Goal: Task Accomplishment & Management: Use online tool/utility

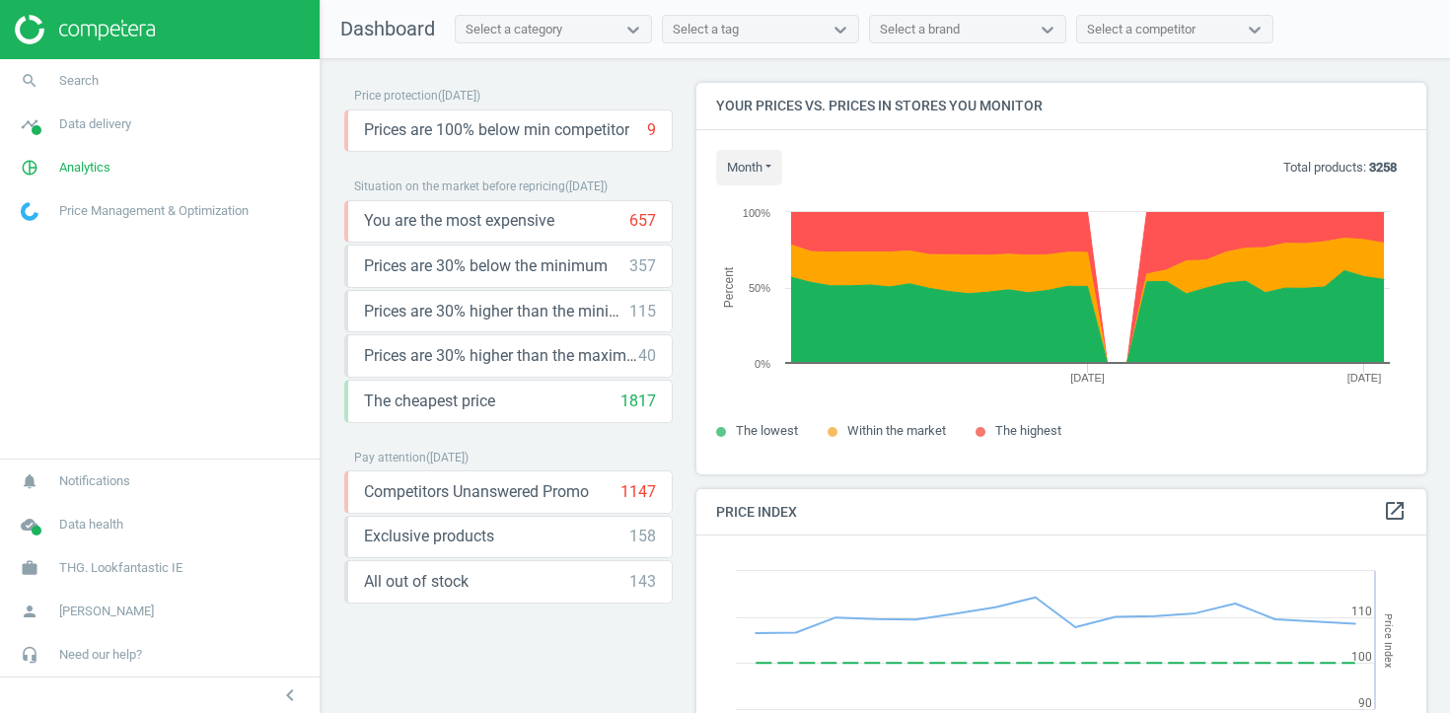
scroll to position [455, 731]
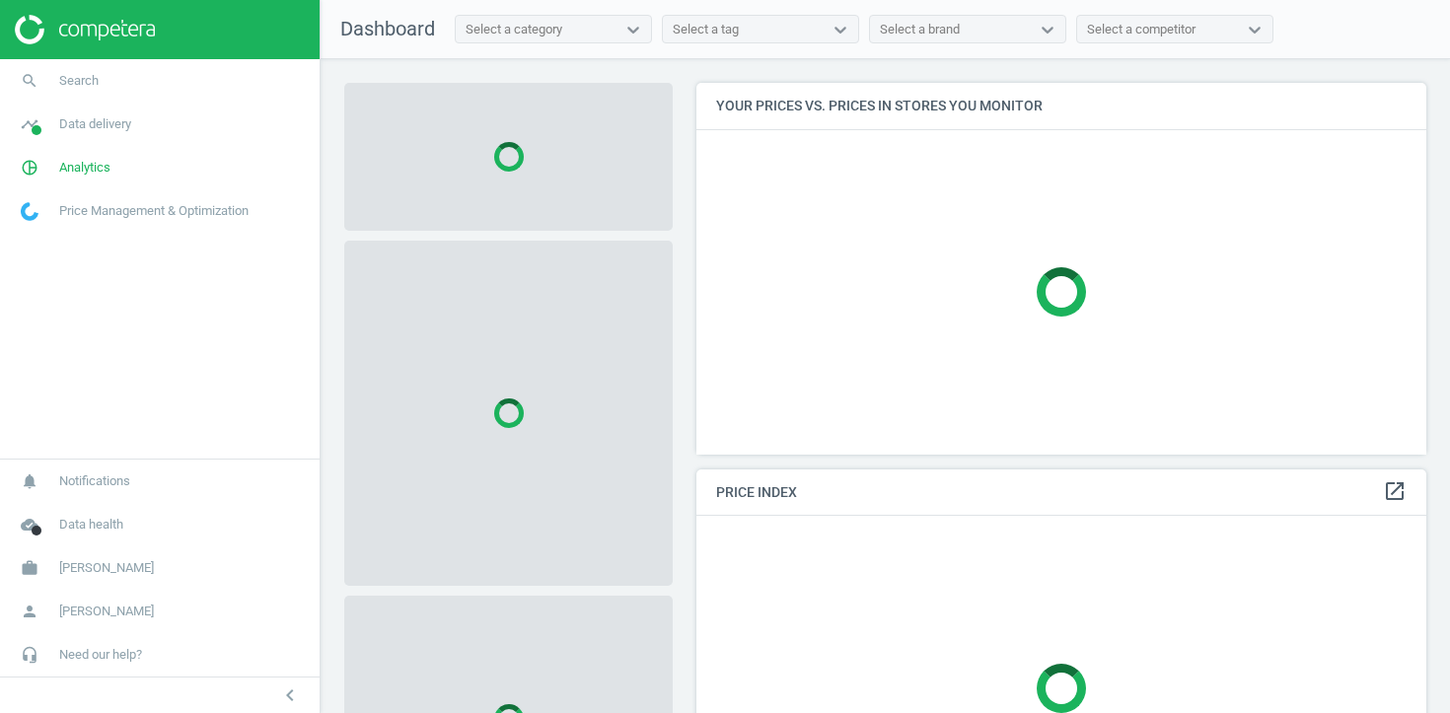
scroll to position [373, 731]
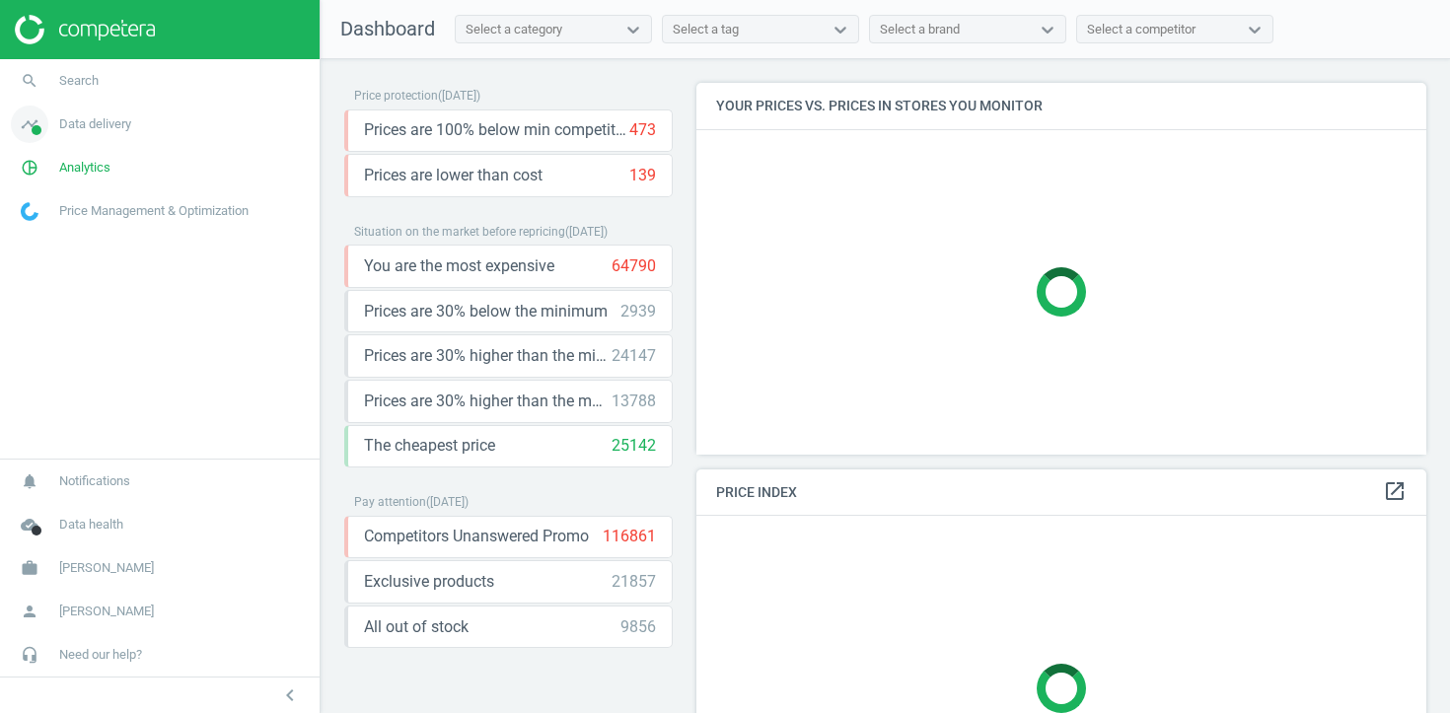
click at [103, 128] on span "Data delivery" at bounding box center [95, 124] width 72 height 18
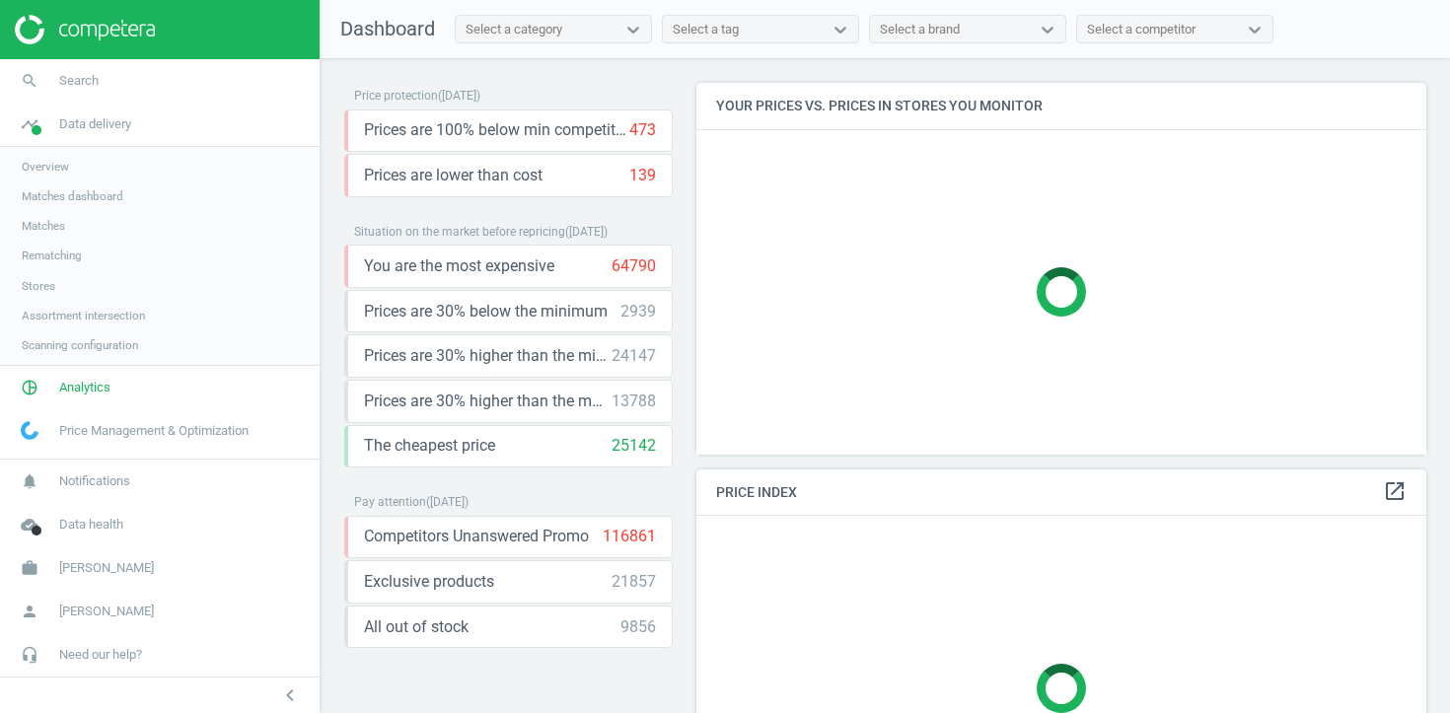
click at [64, 229] on span "Matches" at bounding box center [43, 226] width 43 height 16
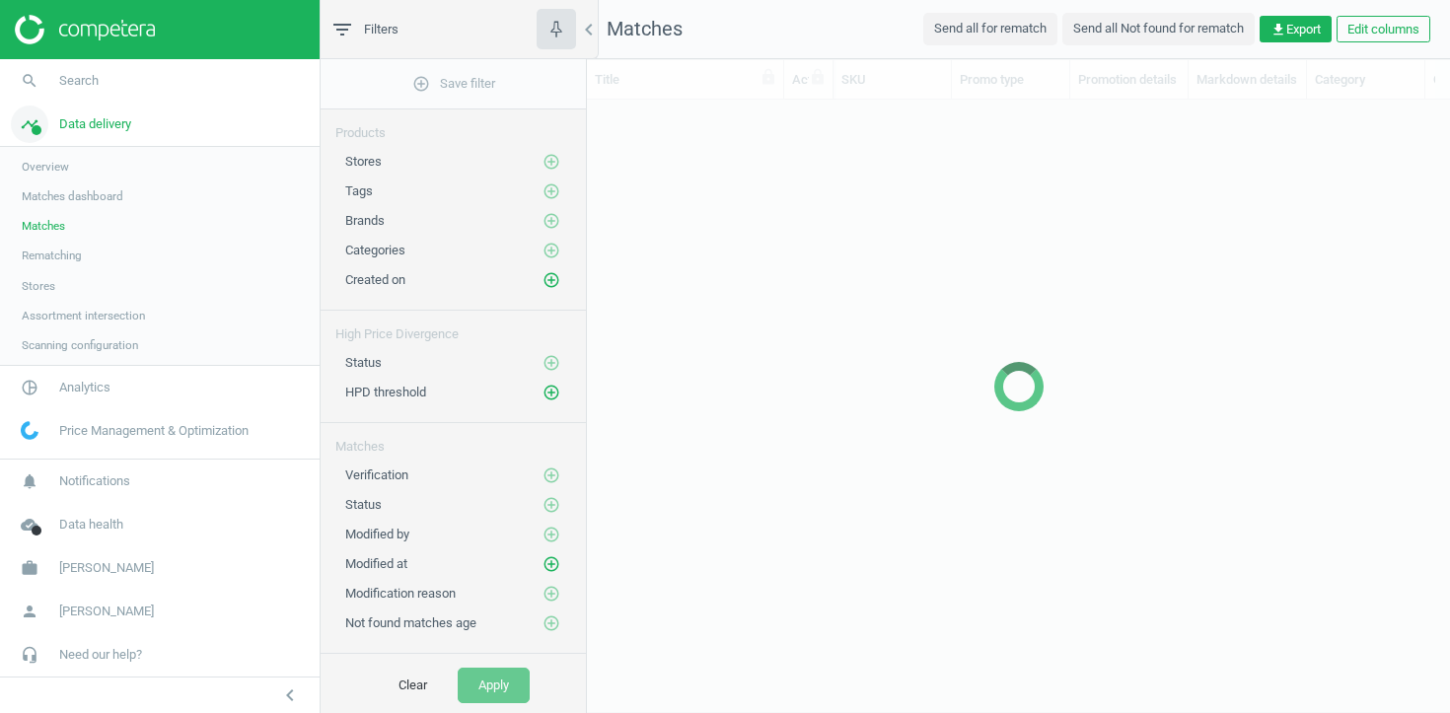
scroll to position [576, 863]
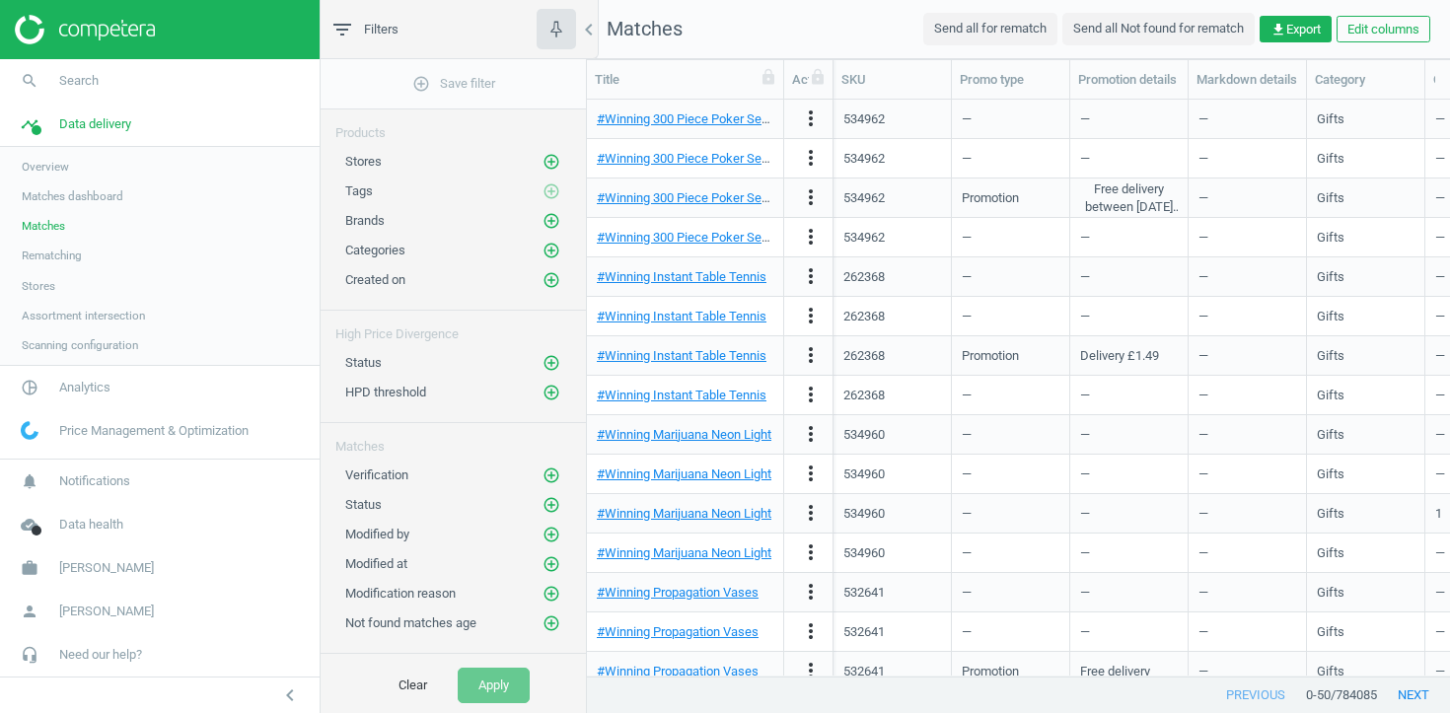
click at [41, 281] on span "Stores" at bounding box center [39, 286] width 34 height 16
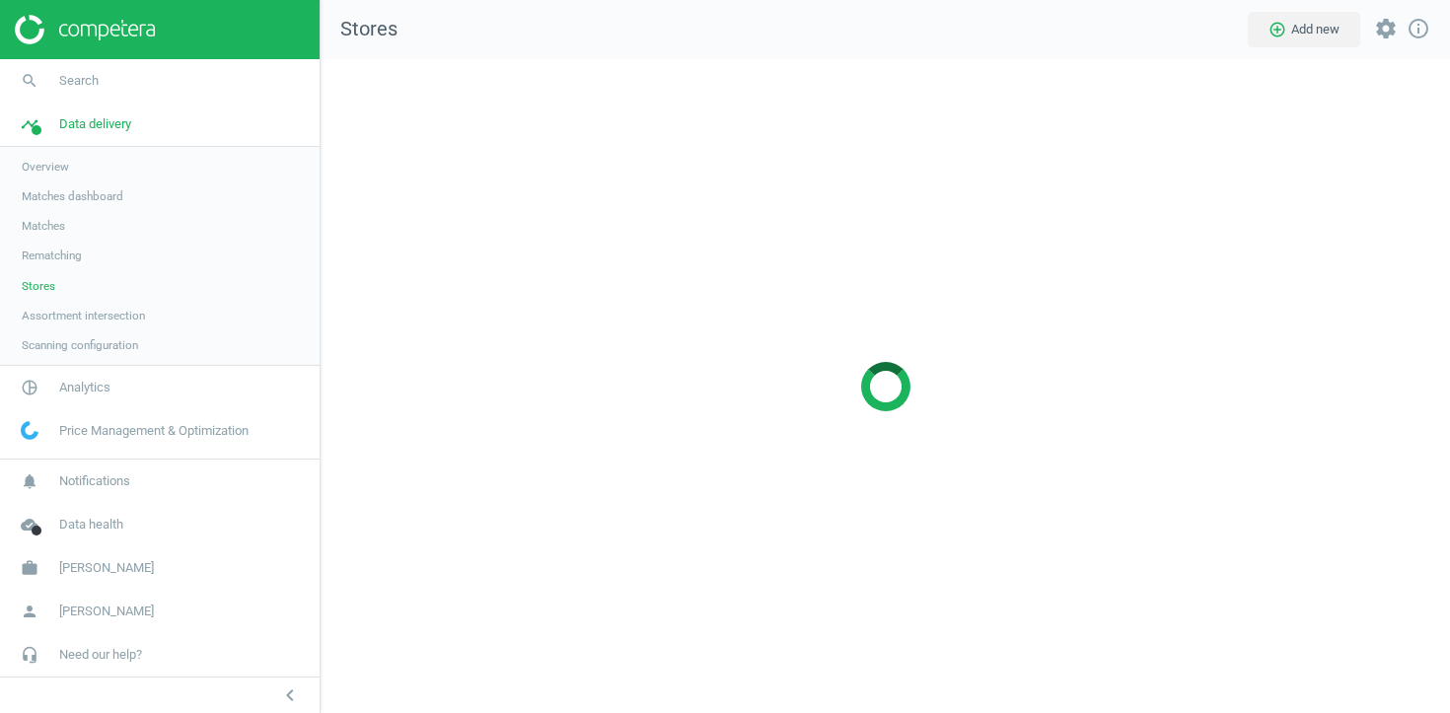
scroll to position [655, 1131]
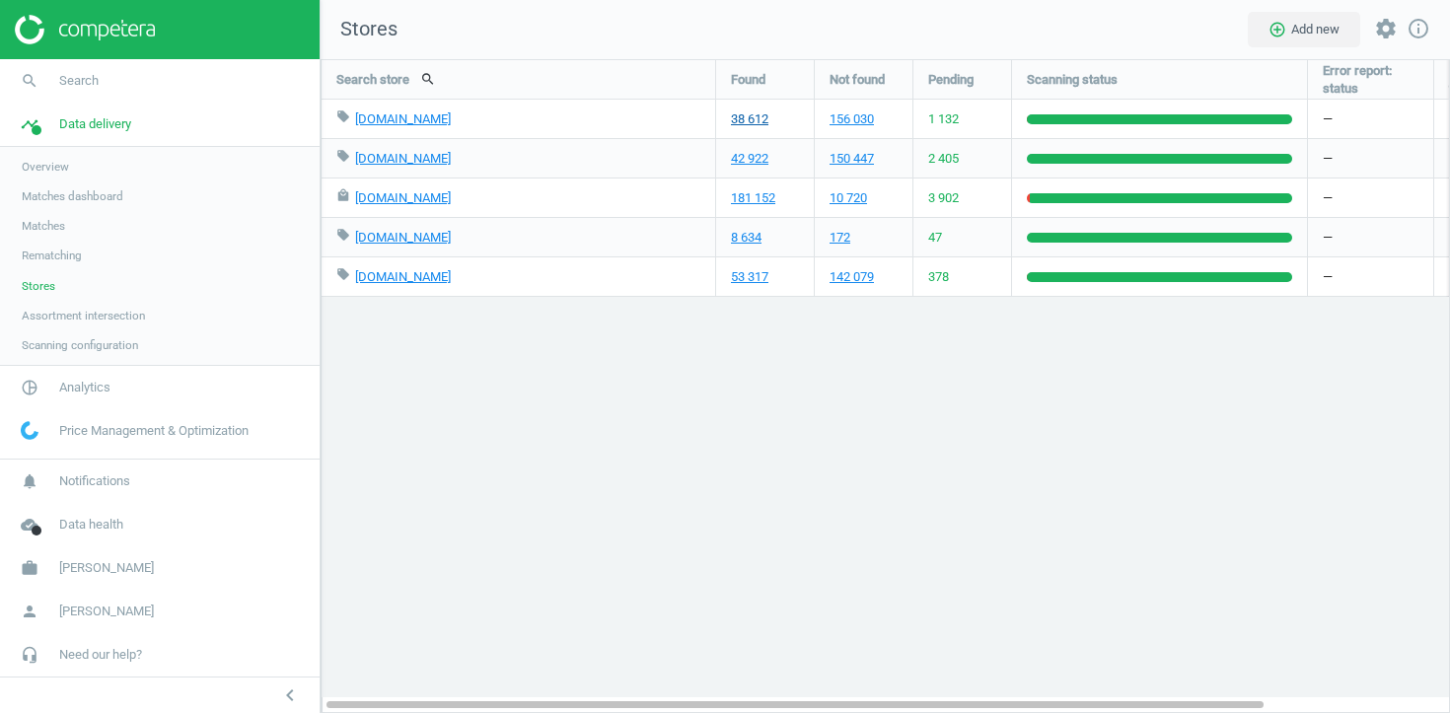
click at [768, 119] on link "38 612" at bounding box center [749, 119] width 37 height 18
click at [761, 198] on link "181 152" at bounding box center [753, 198] width 44 height 18
click at [74, 567] on span "Robert Dyas" at bounding box center [106, 568] width 95 height 18
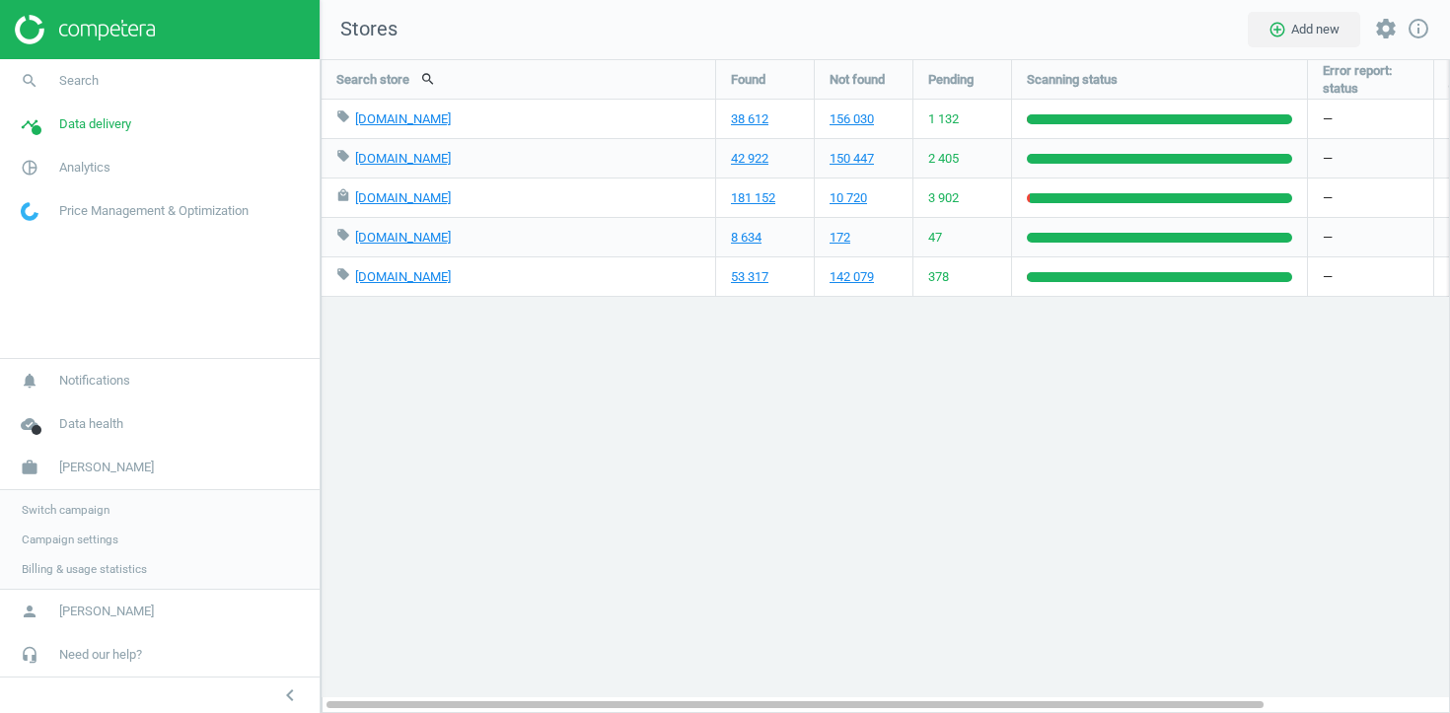
click at [81, 505] on span "Switch campaign" at bounding box center [66, 510] width 88 height 16
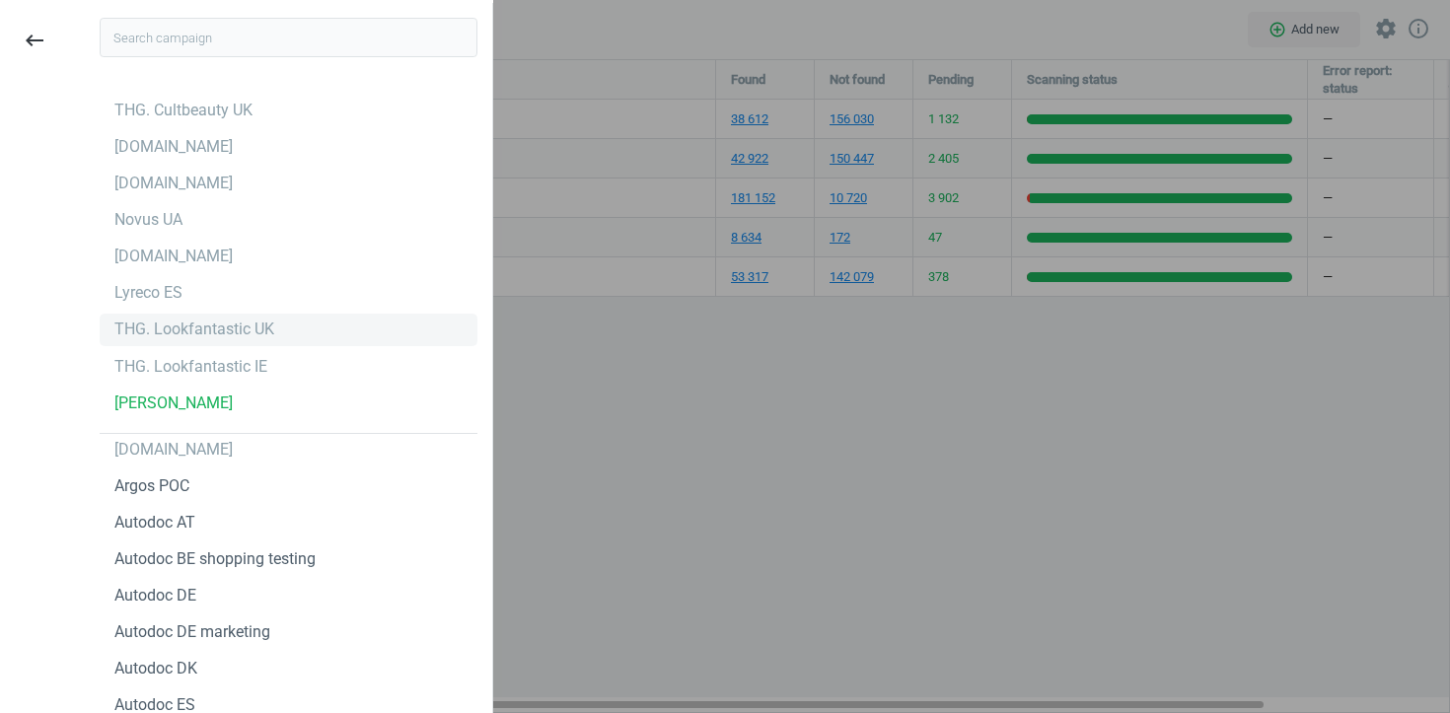
click at [186, 335] on div "THG. Lookfantastic UK" at bounding box center [194, 330] width 160 height 22
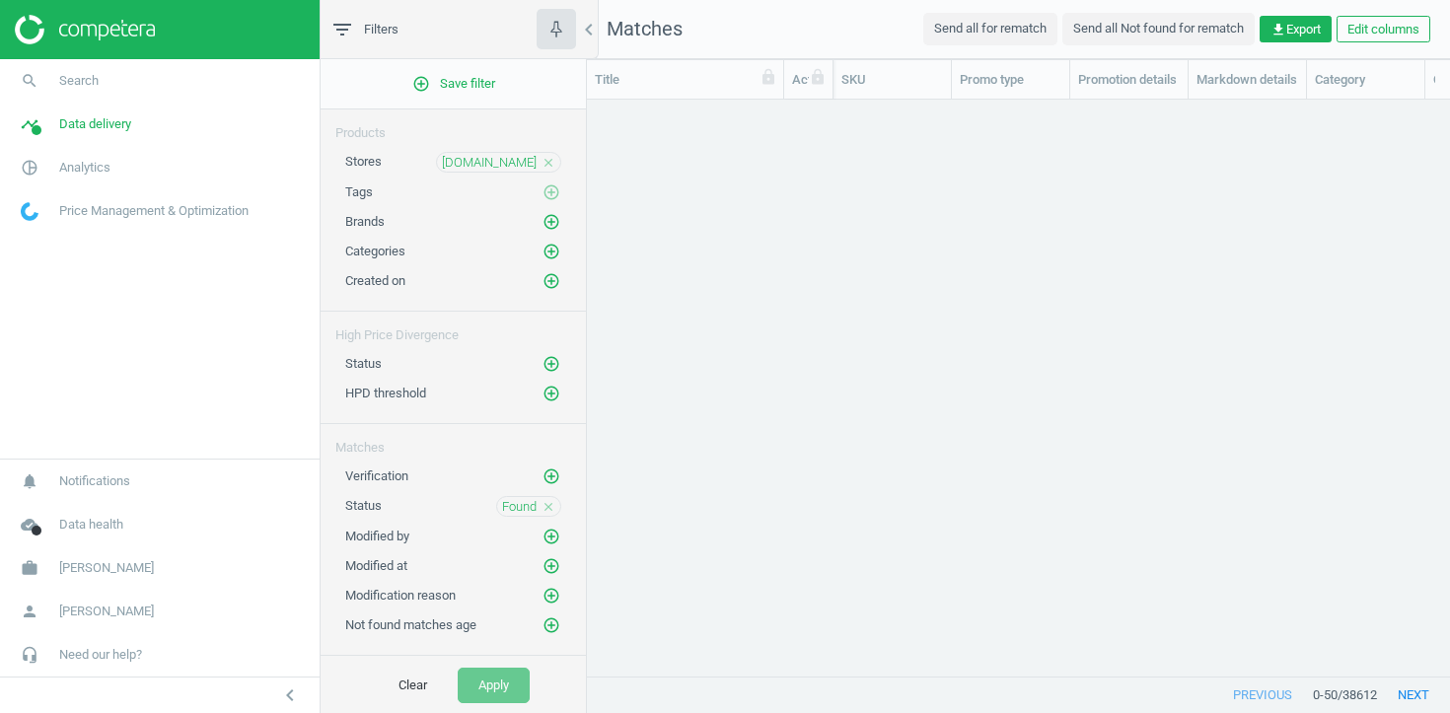
scroll to position [576, 863]
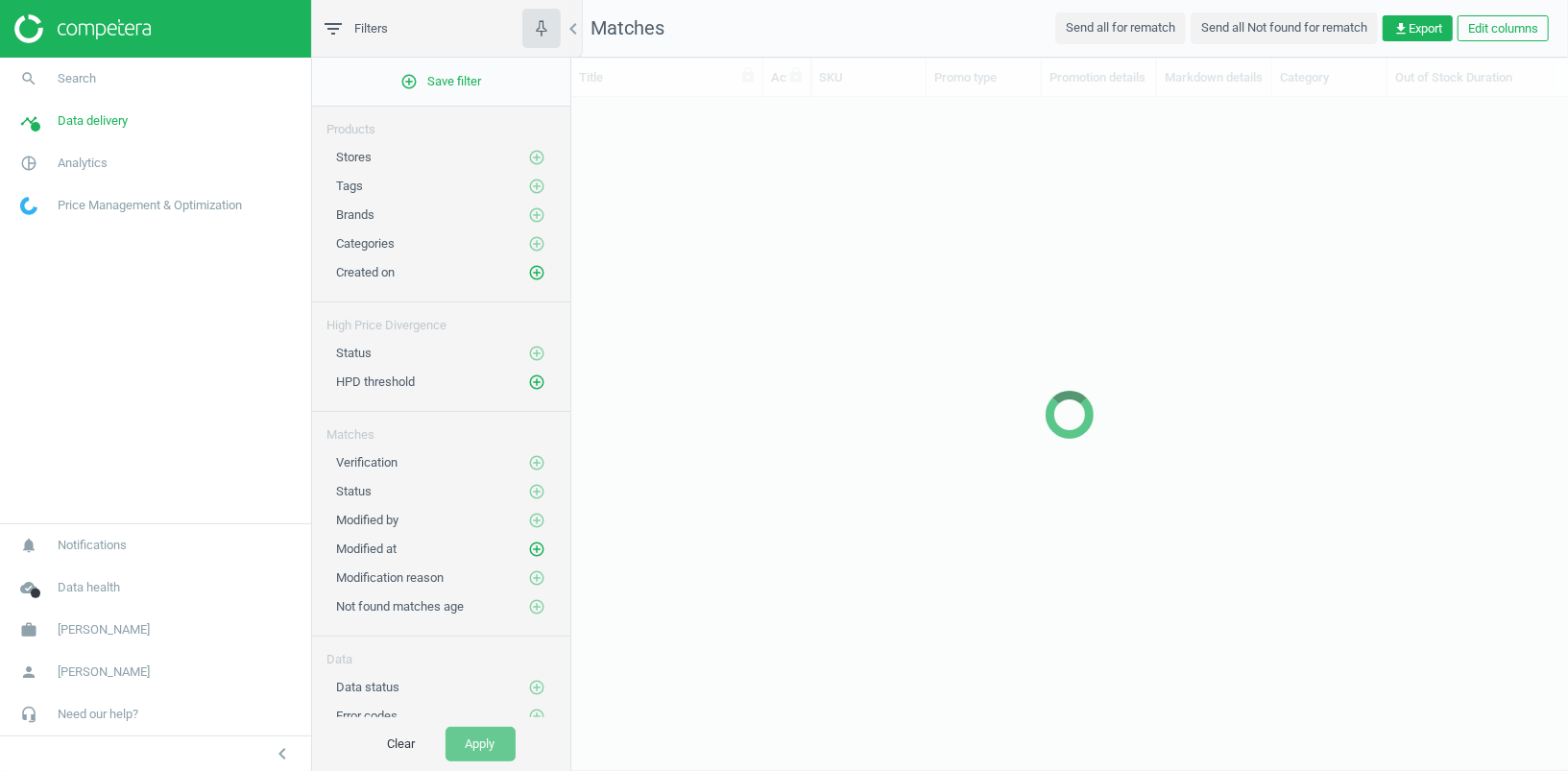
scroll to position [1, 0]
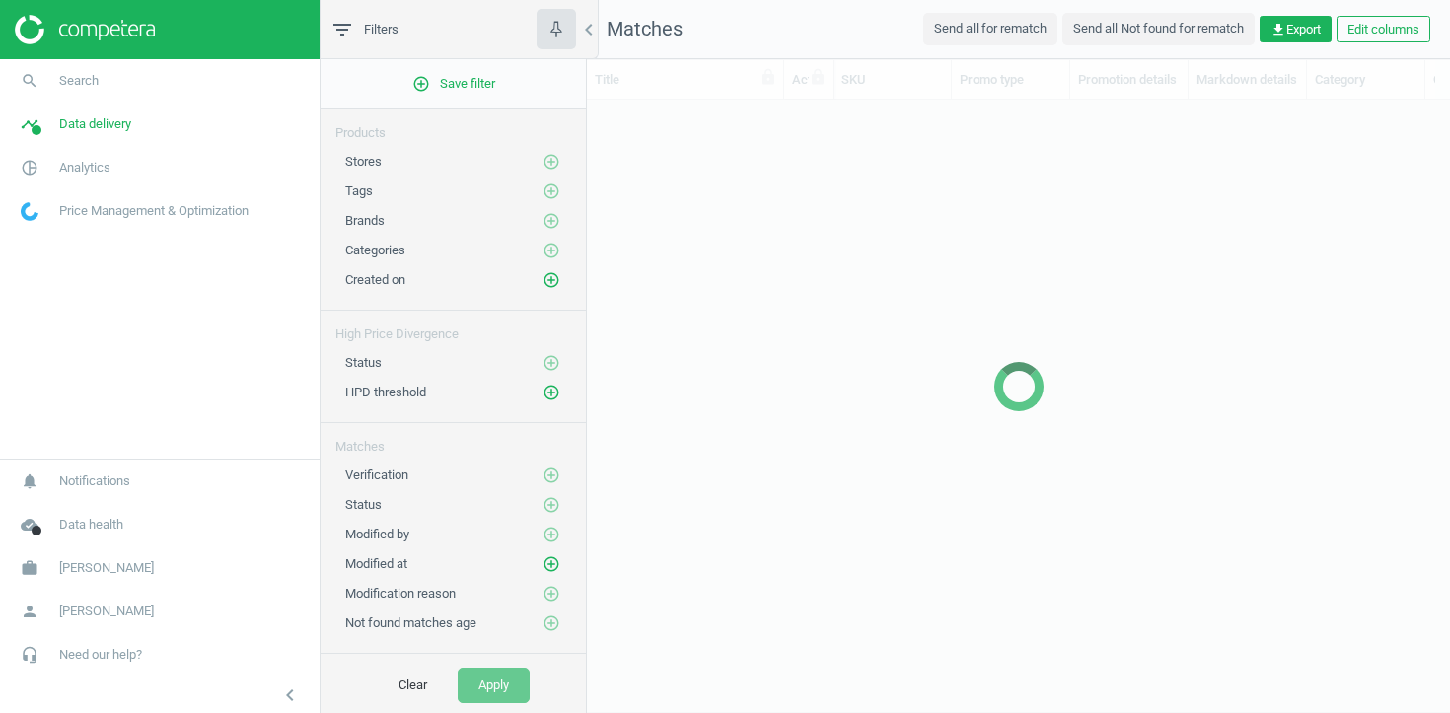
scroll to position [576, 863]
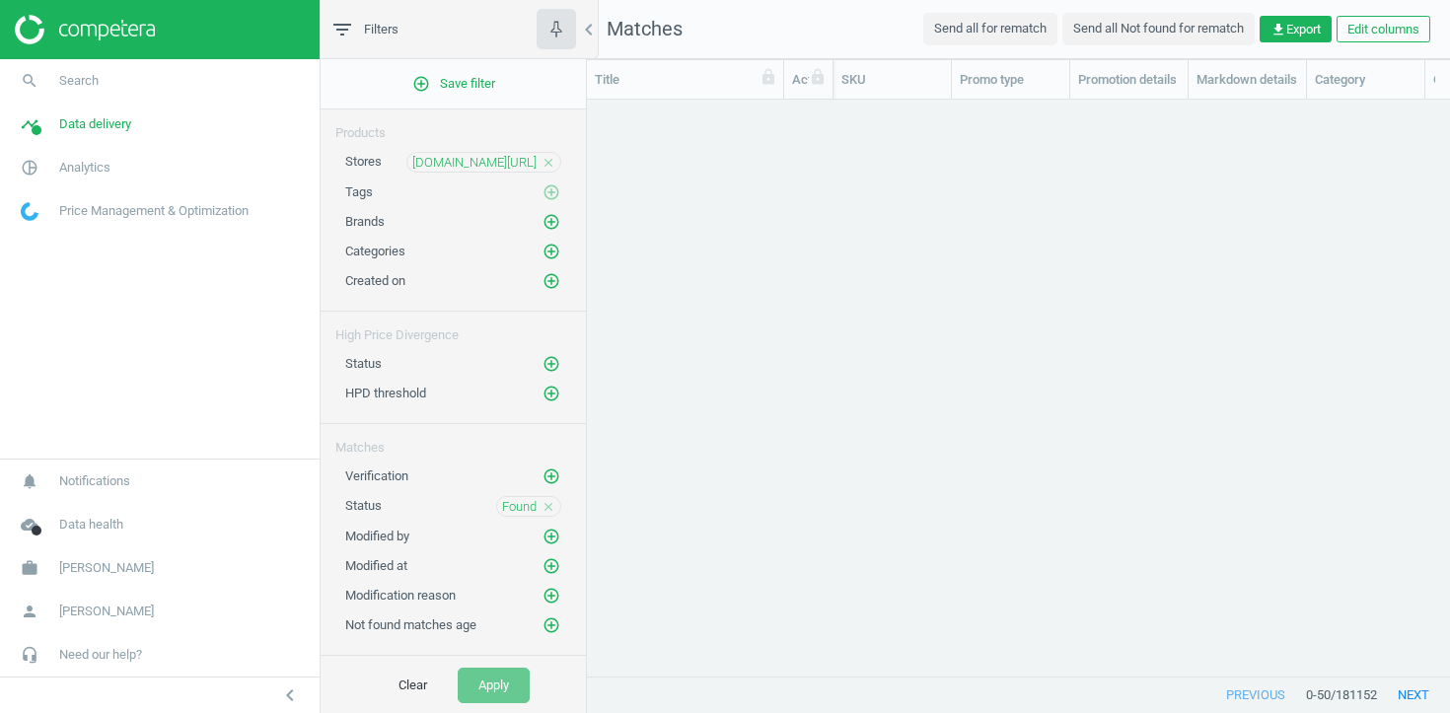
scroll to position [576, 863]
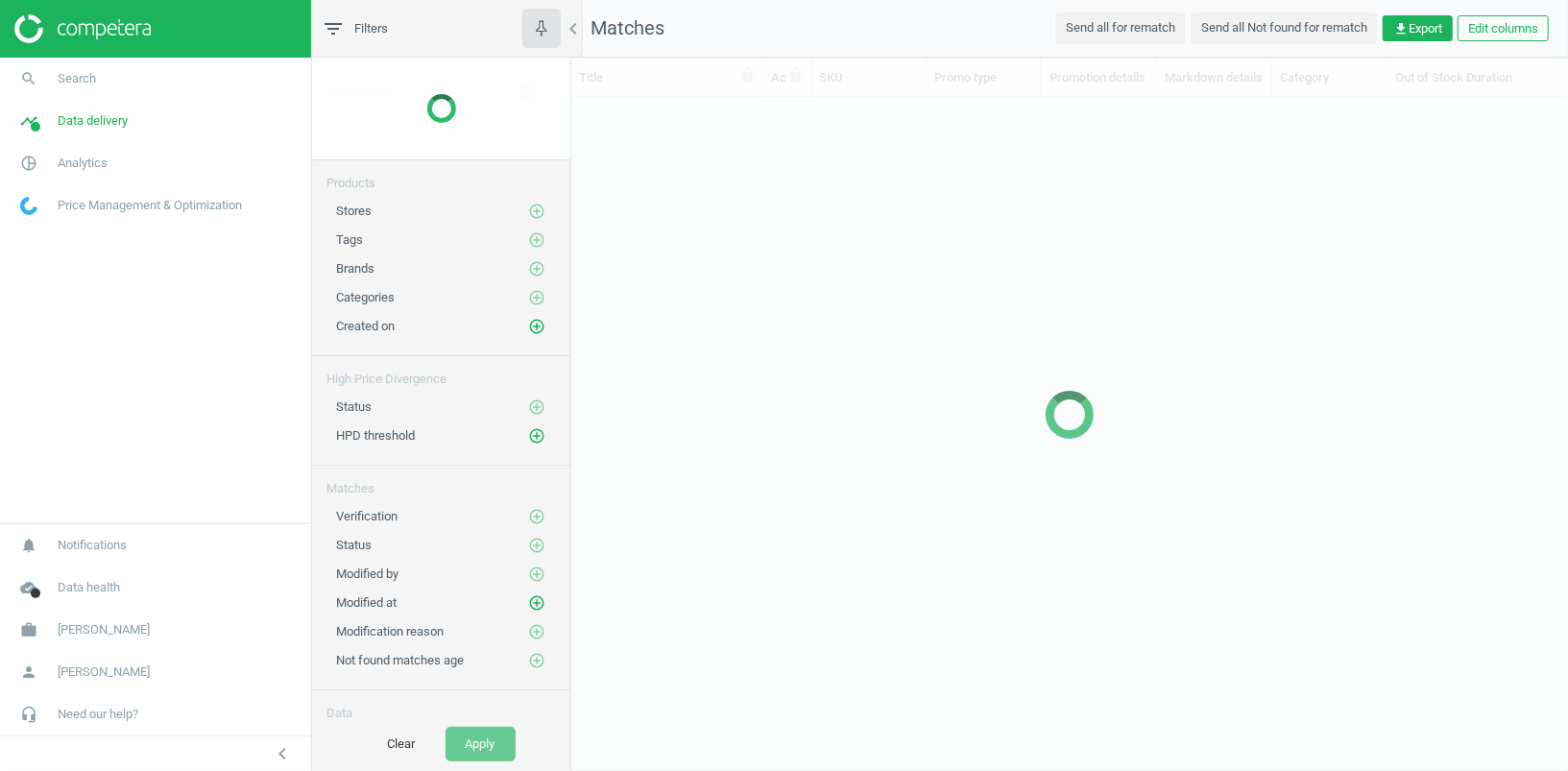
scroll to position [640, 997]
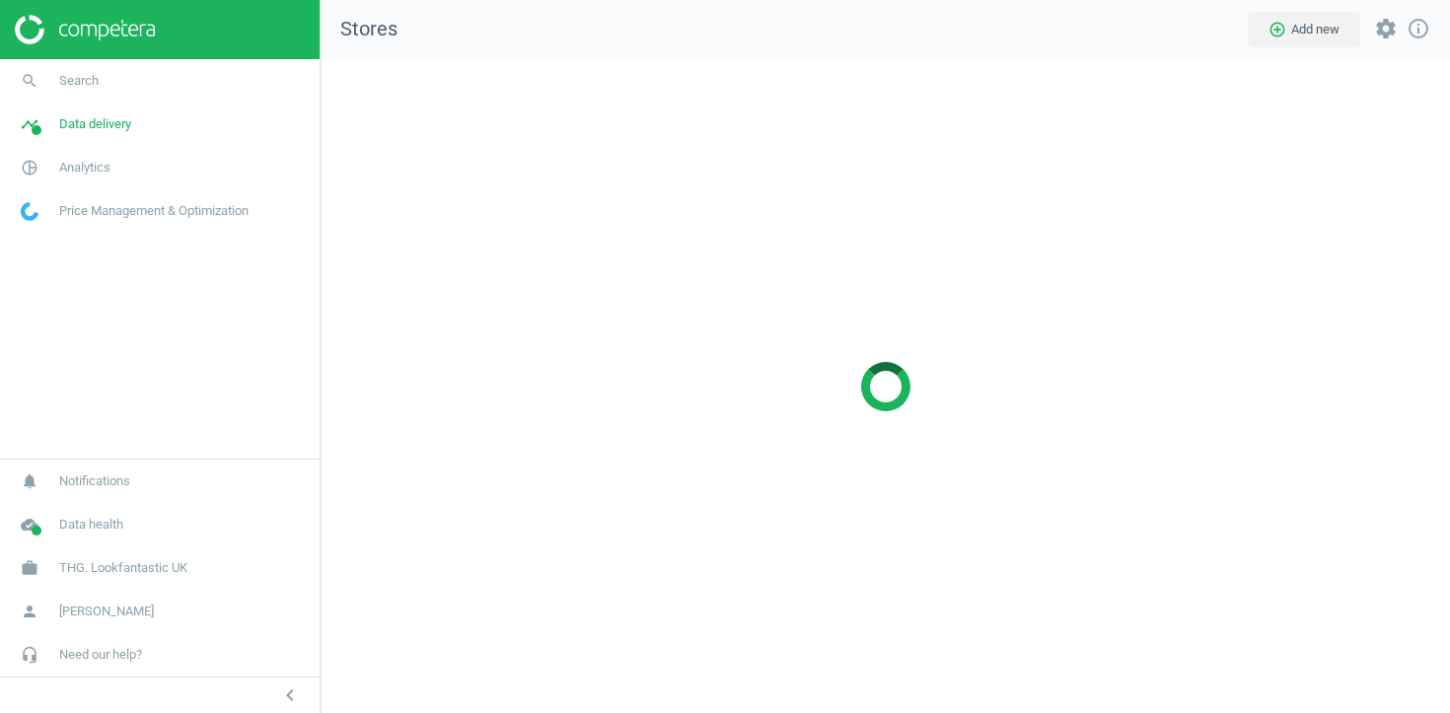
scroll to position [655, 1131]
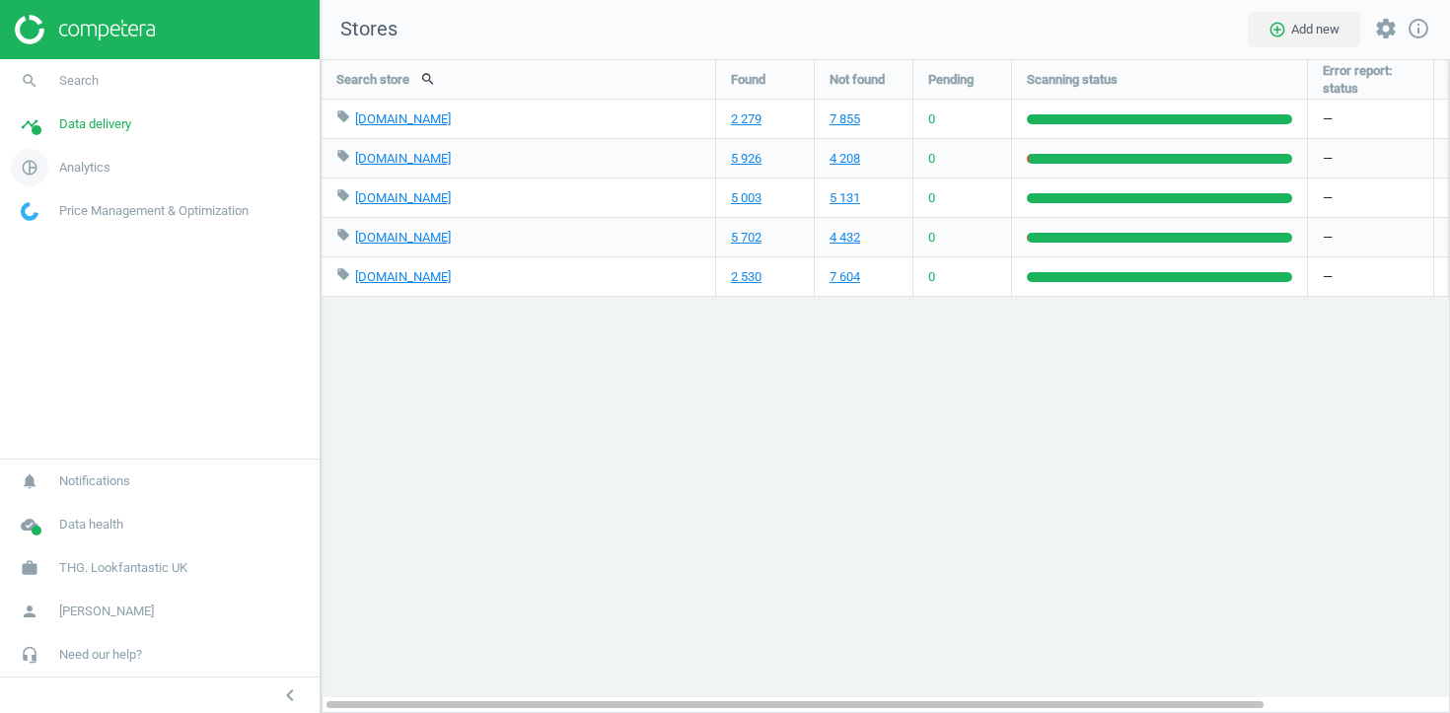
click at [86, 169] on span "Analytics" at bounding box center [84, 168] width 51 height 18
click at [57, 239] on span "Products" at bounding box center [45, 240] width 46 height 16
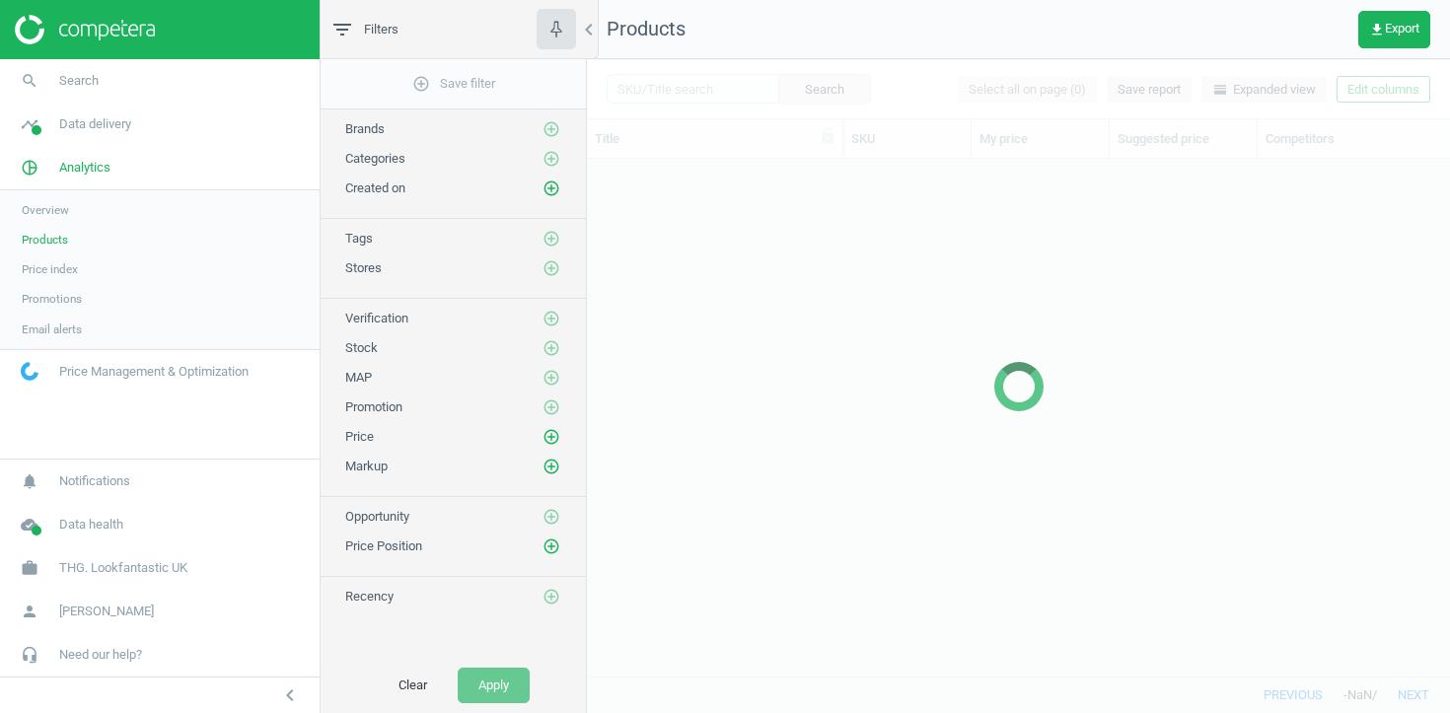
scroll to position [517, 863]
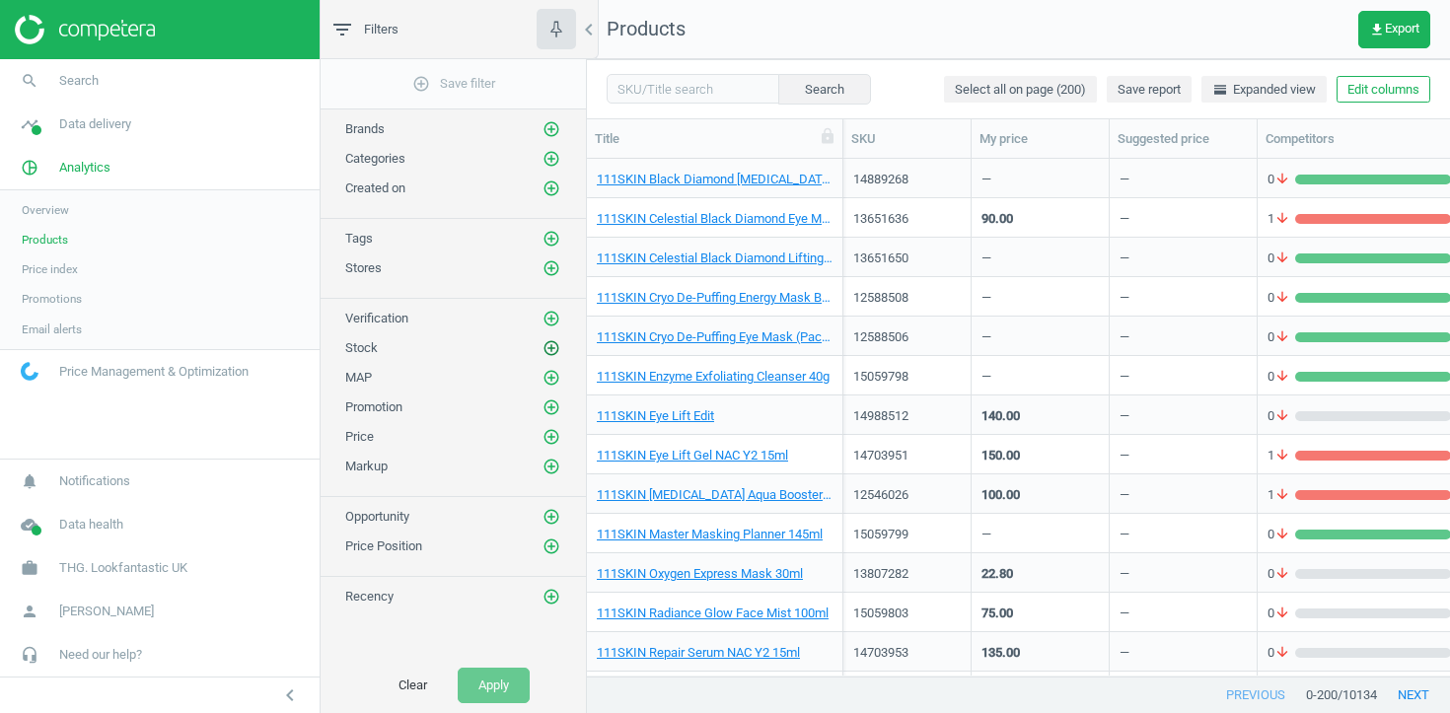
click at [551, 341] on icon "add_circle_outline" at bounding box center [552, 348] width 18 height 18
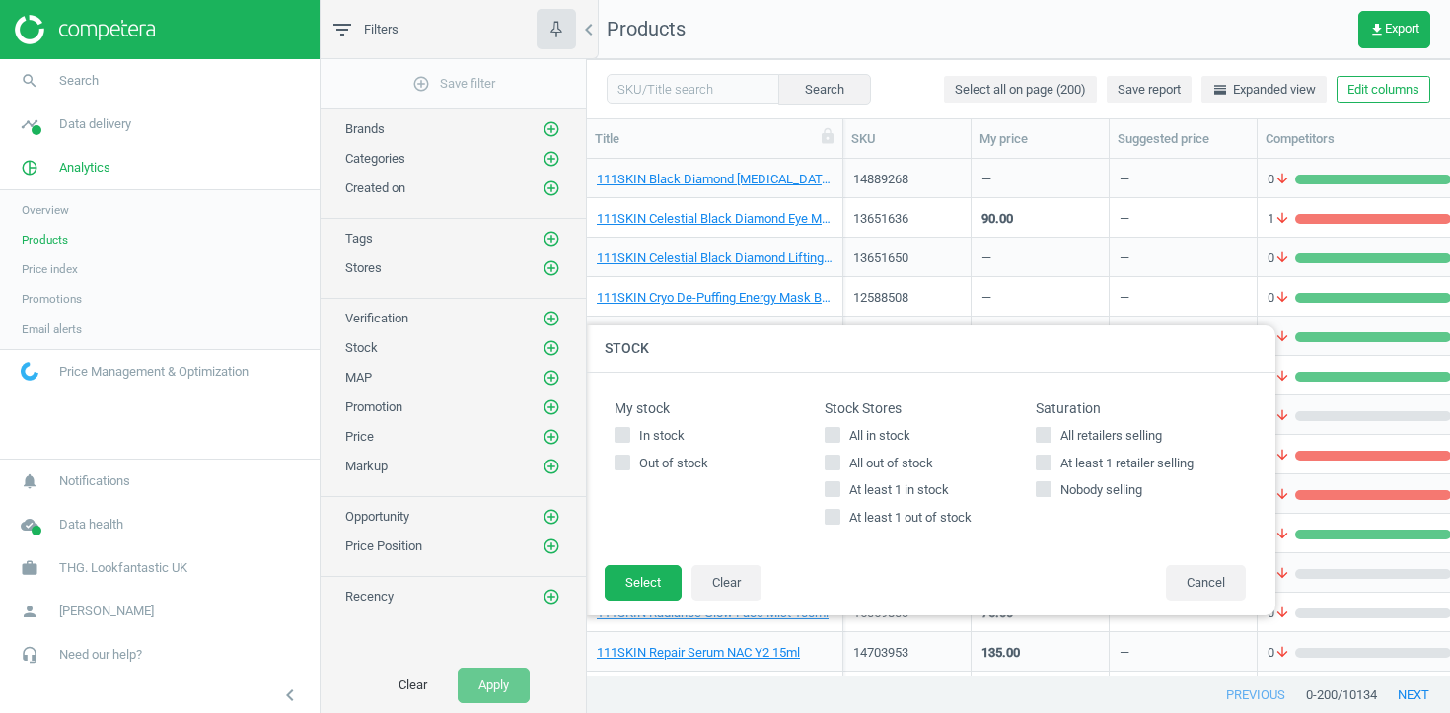
click at [669, 463] on span "Out of stock" at bounding box center [673, 464] width 77 height 18
click at [629, 463] on input "Out of stock" at bounding box center [623, 462] width 13 height 13
checkbox input "true"
click at [646, 569] on button "Select" at bounding box center [643, 583] width 77 height 36
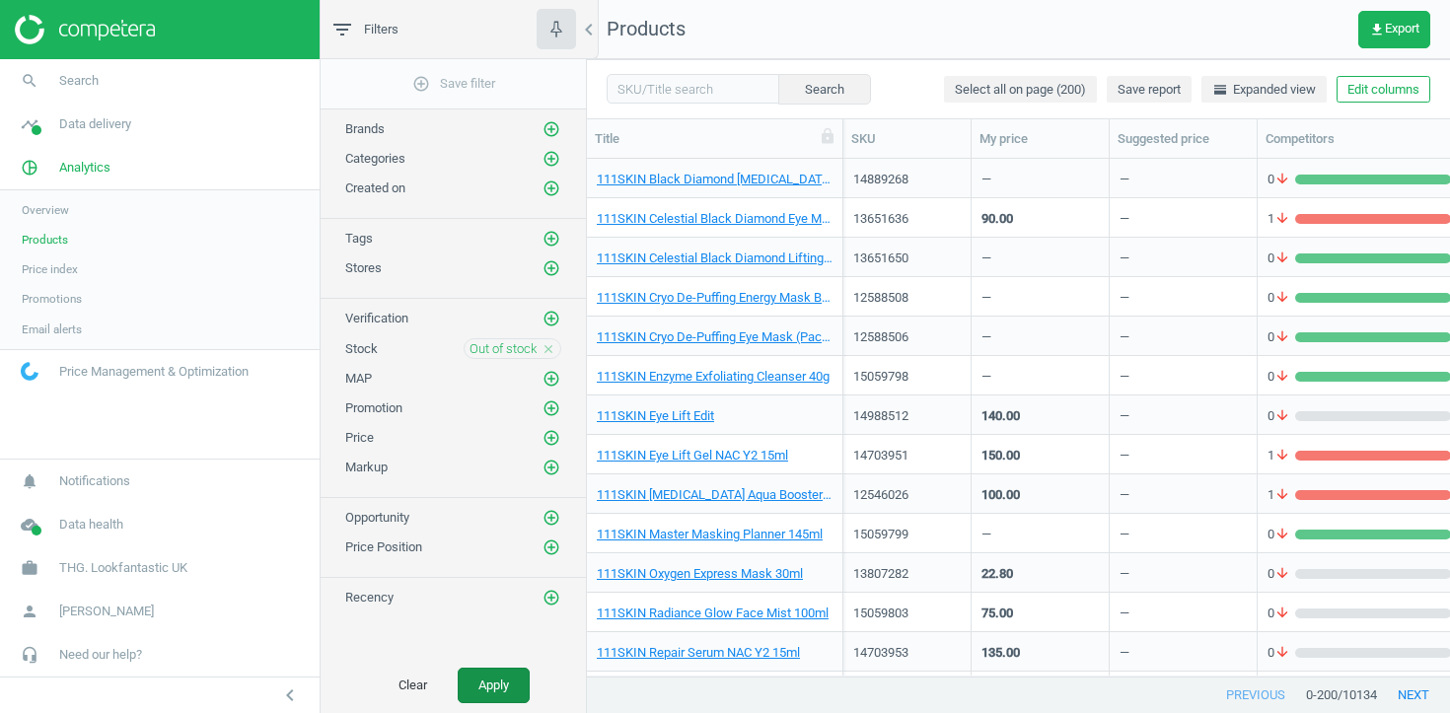
click at [509, 688] on button "Apply" at bounding box center [494, 686] width 72 height 36
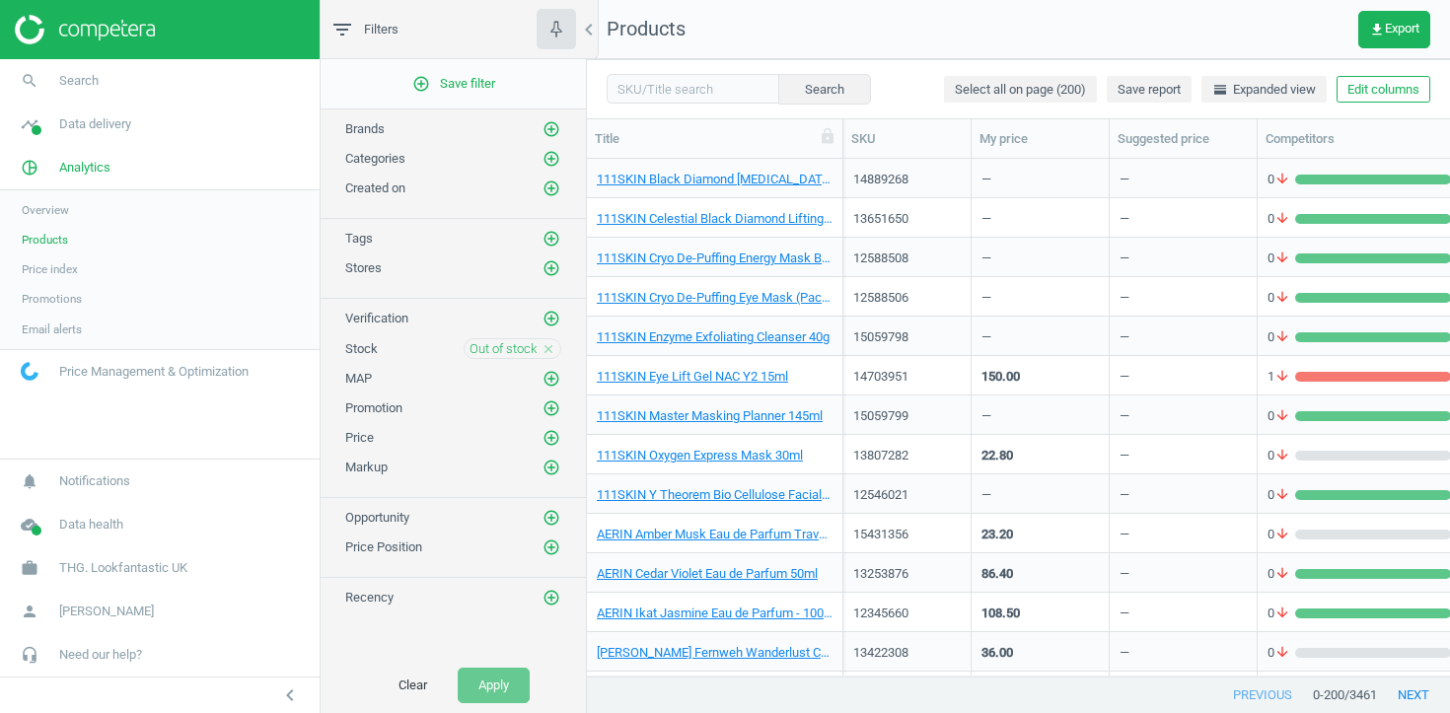
click at [835, 173] on div "111SKIN Black Diamond Retinol Oil 30ml" at bounding box center [715, 178] width 256 height 39
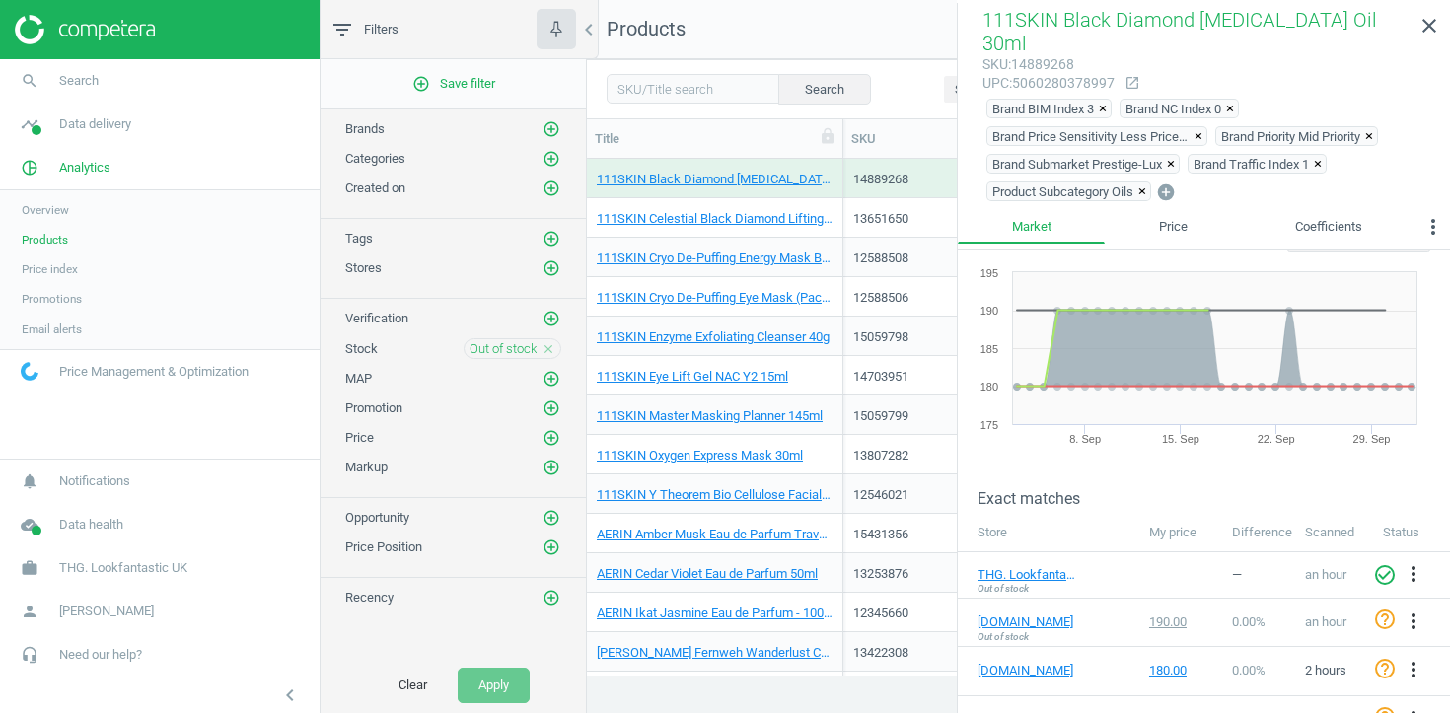
scroll to position [55, 0]
click at [1437, 25] on icon "close" at bounding box center [1430, 26] width 24 height 24
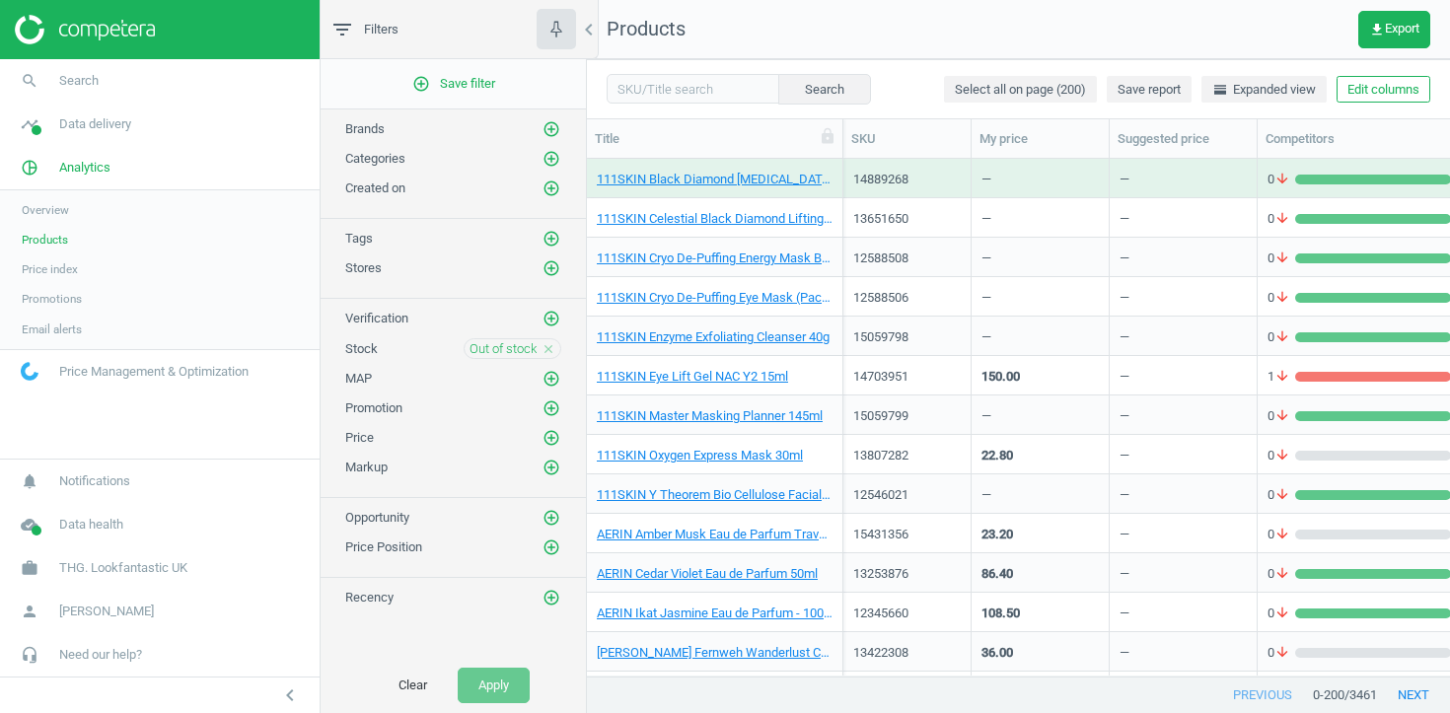
click at [834, 166] on div "111SKIN Black Diamond Retinol Oil 30ml" at bounding box center [715, 178] width 256 height 39
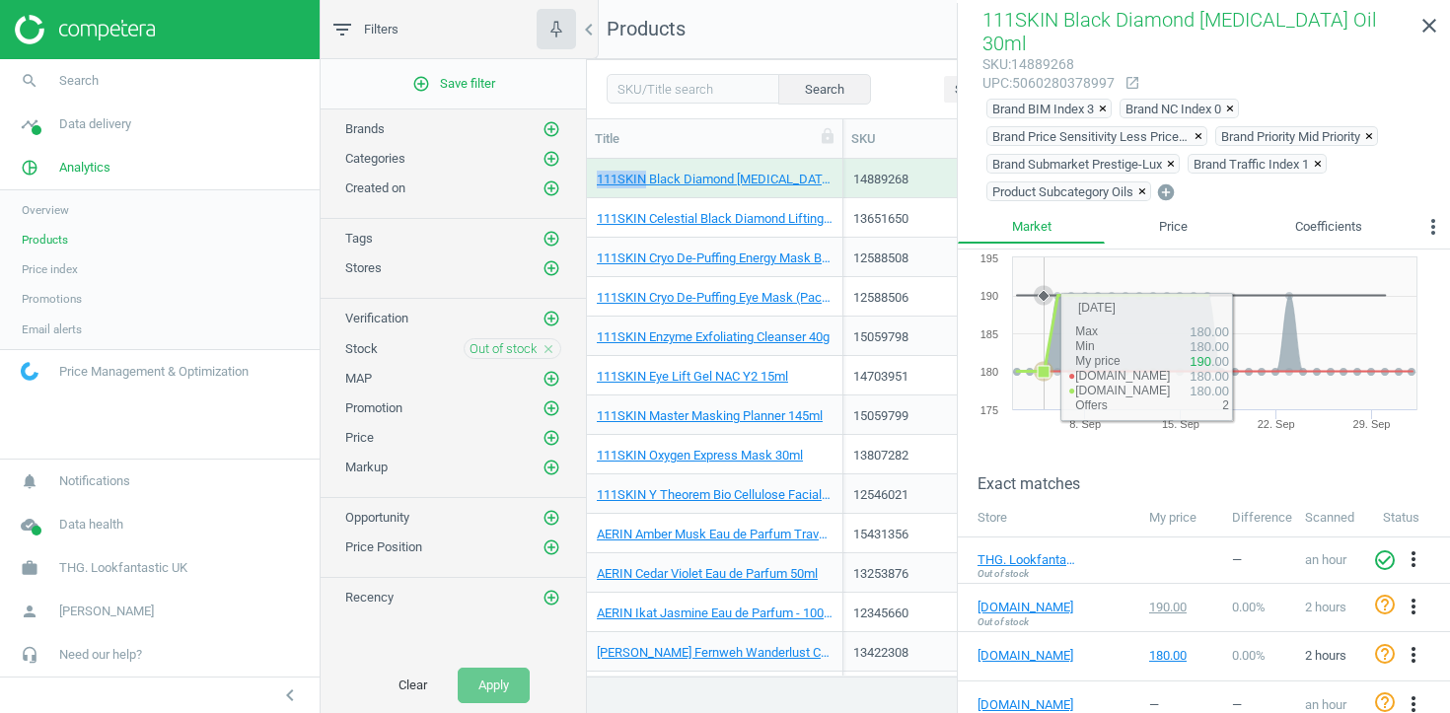
scroll to position [72, 0]
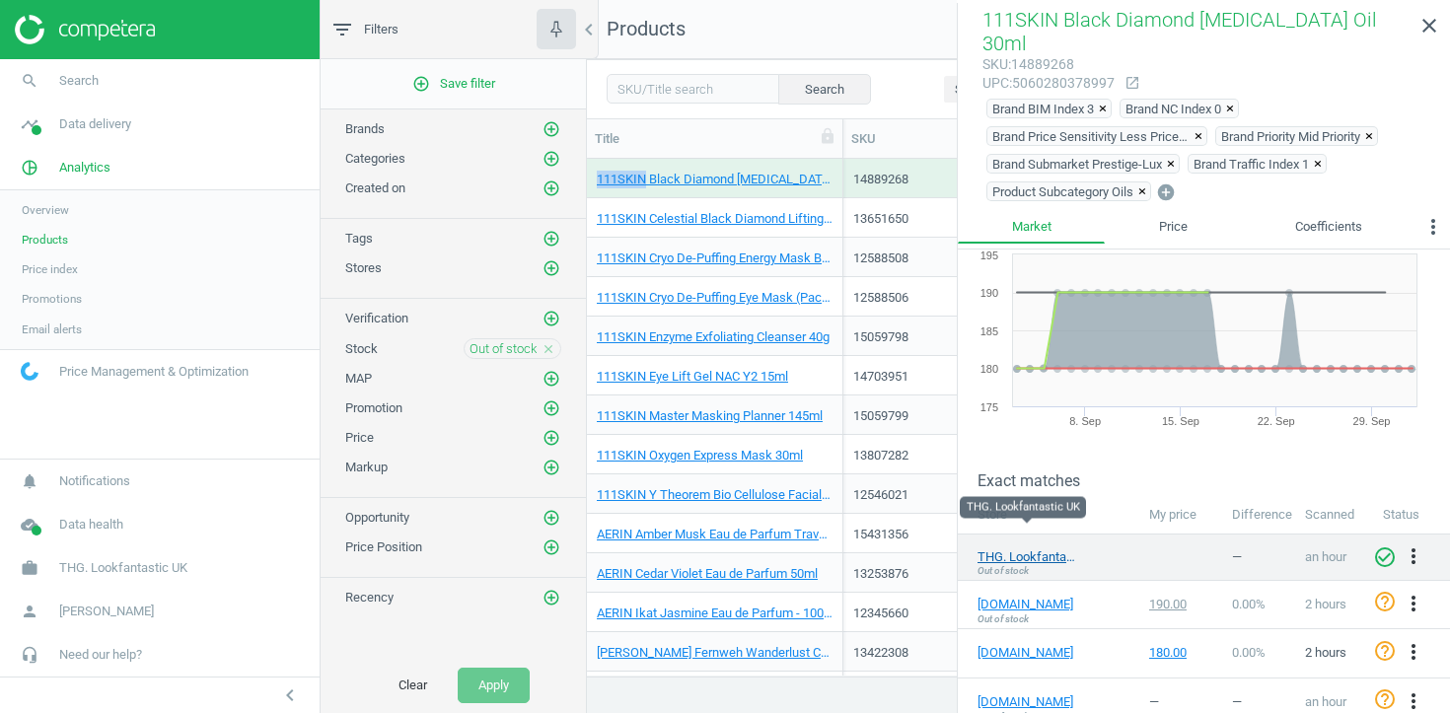
click at [993, 549] on link "THG. Lookfantastic UK" at bounding box center [1027, 558] width 99 height 18
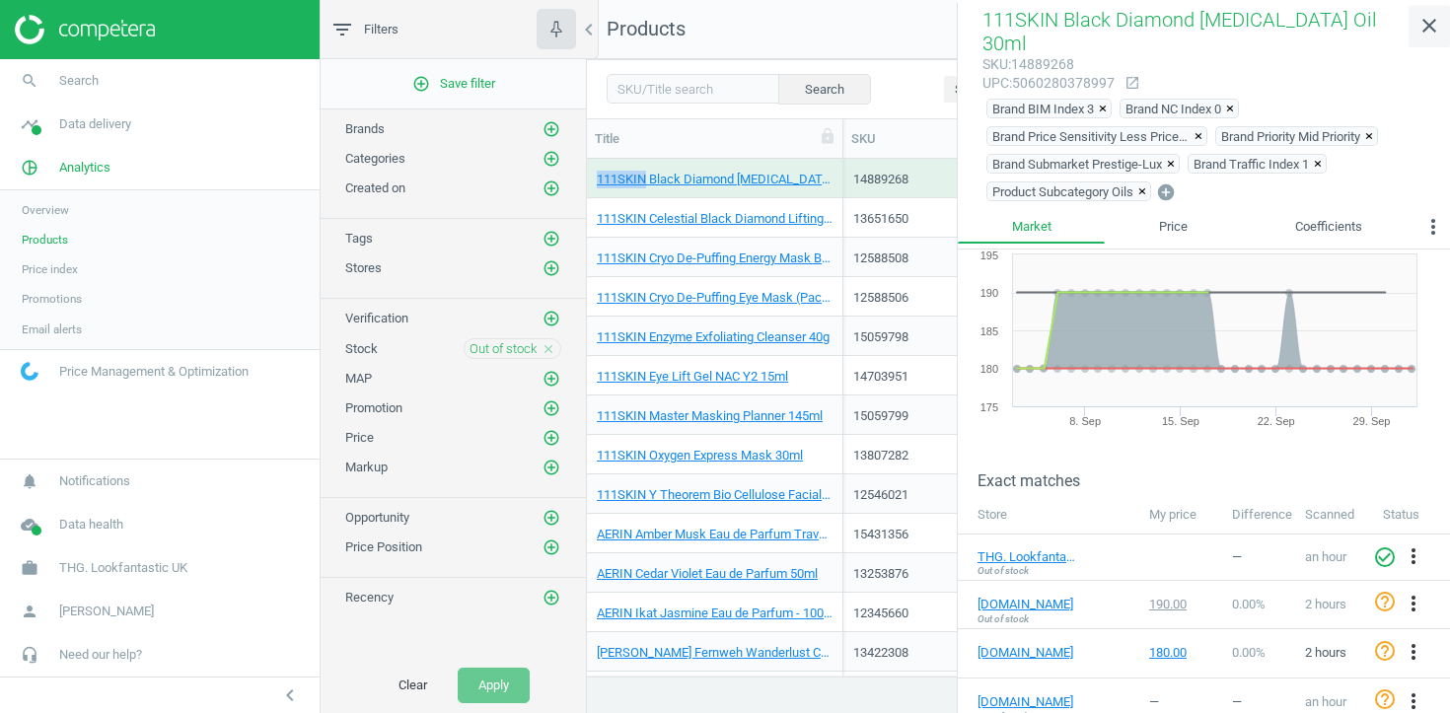
click at [1428, 34] on icon "close" at bounding box center [1430, 26] width 24 height 24
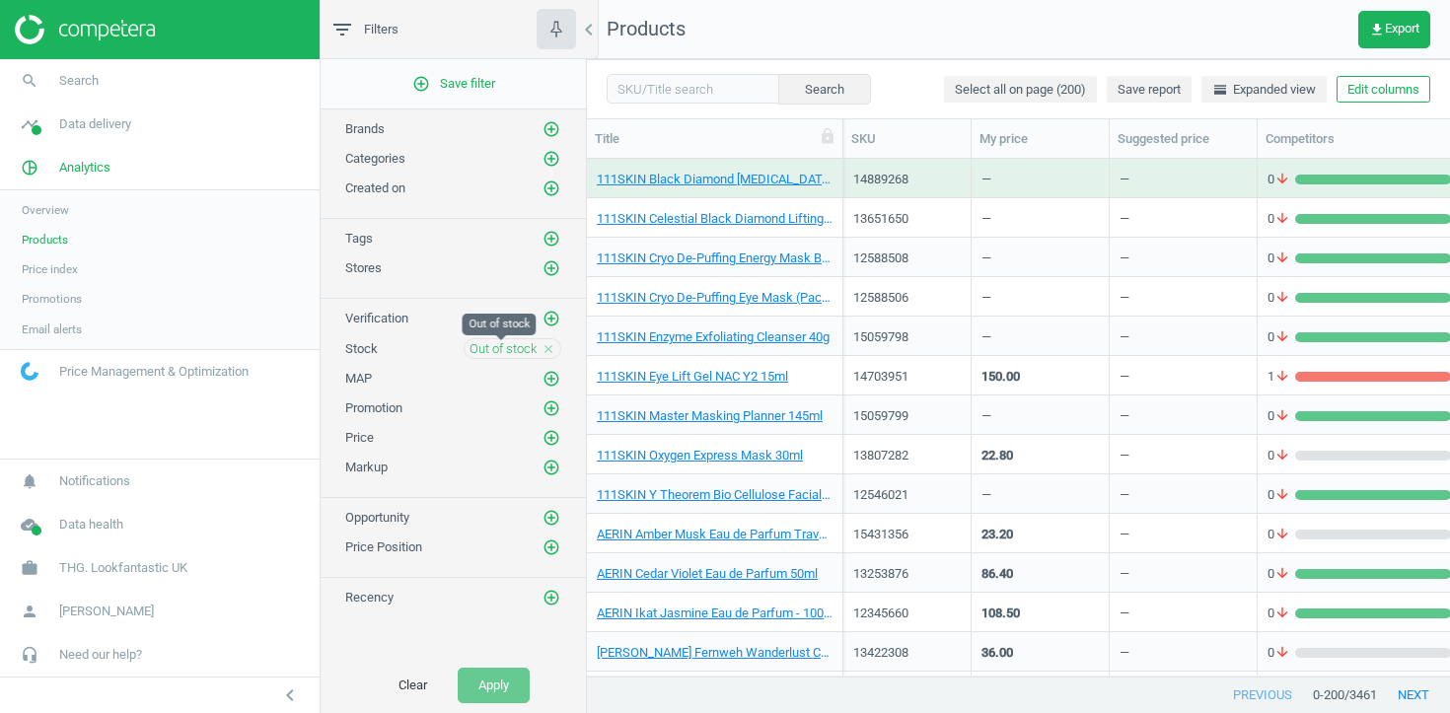
click at [505, 341] on span "Out of stock" at bounding box center [503, 349] width 67 height 18
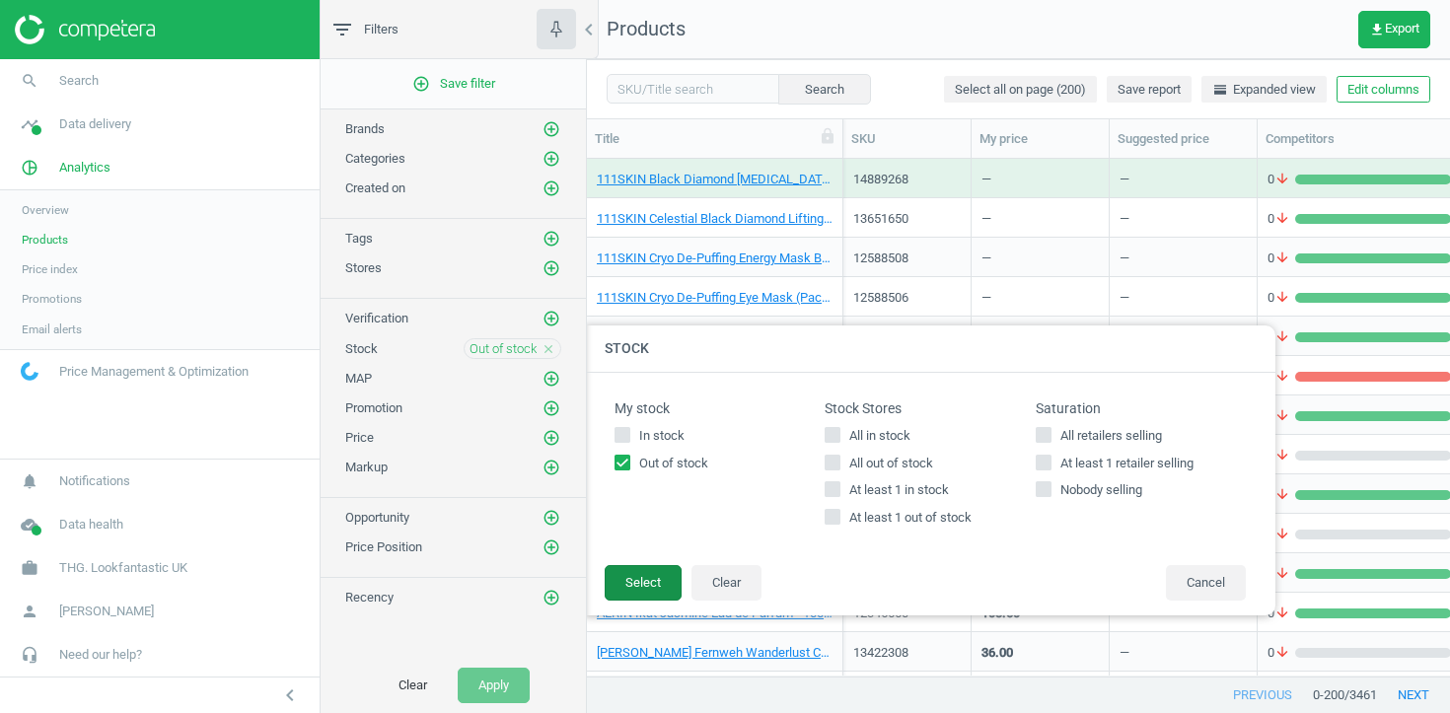
click at [654, 589] on button "Select" at bounding box center [643, 583] width 77 height 36
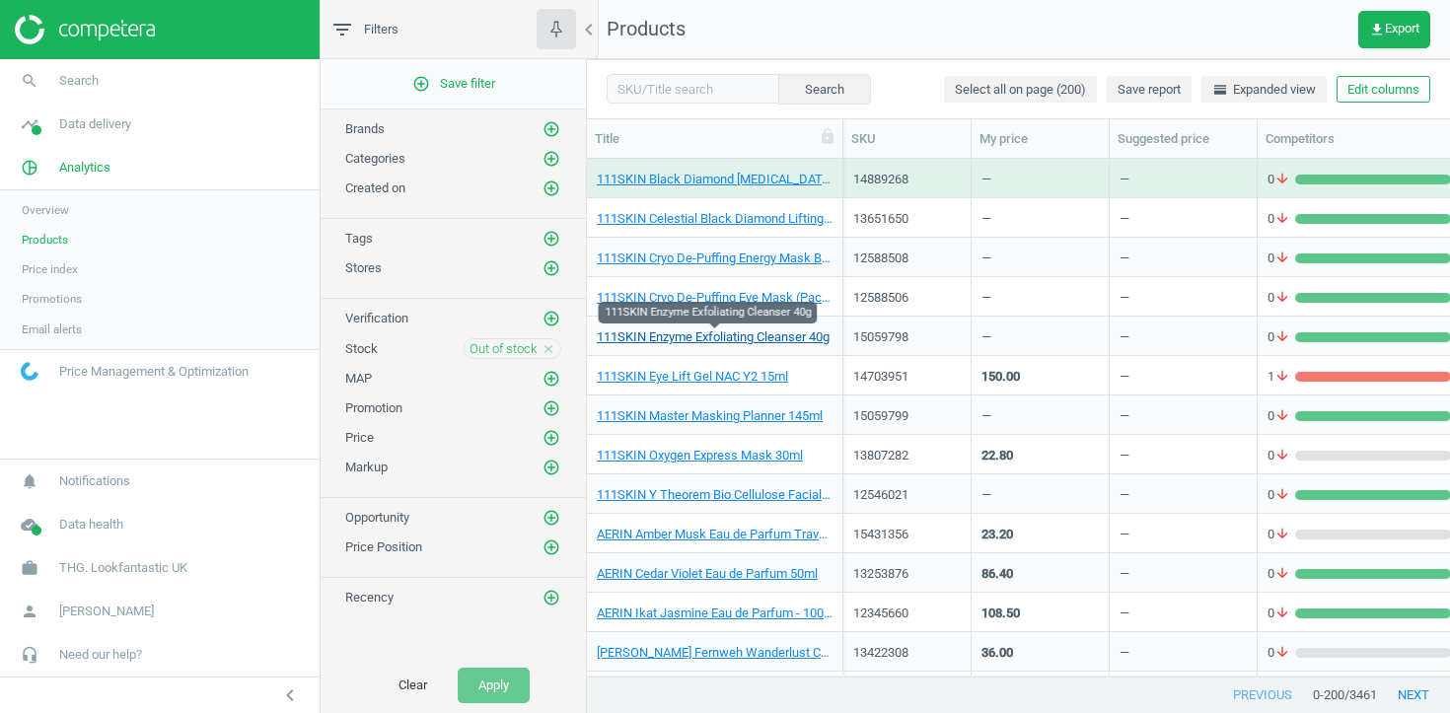
click at [774, 342] on link "111SKIN Enzyme Exfoliating Cleanser 40g" at bounding box center [713, 338] width 233 height 18
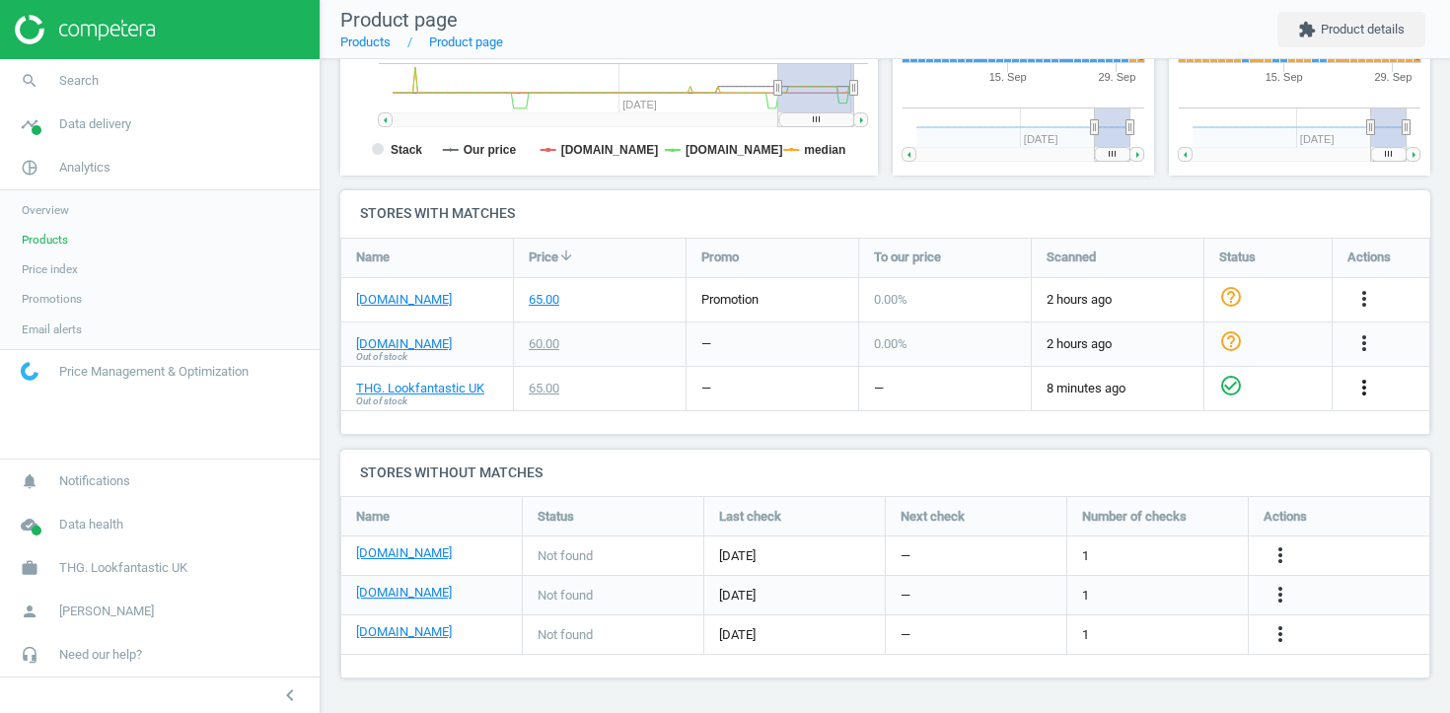
click at [1366, 381] on icon "more_vert" at bounding box center [1365, 388] width 24 height 24
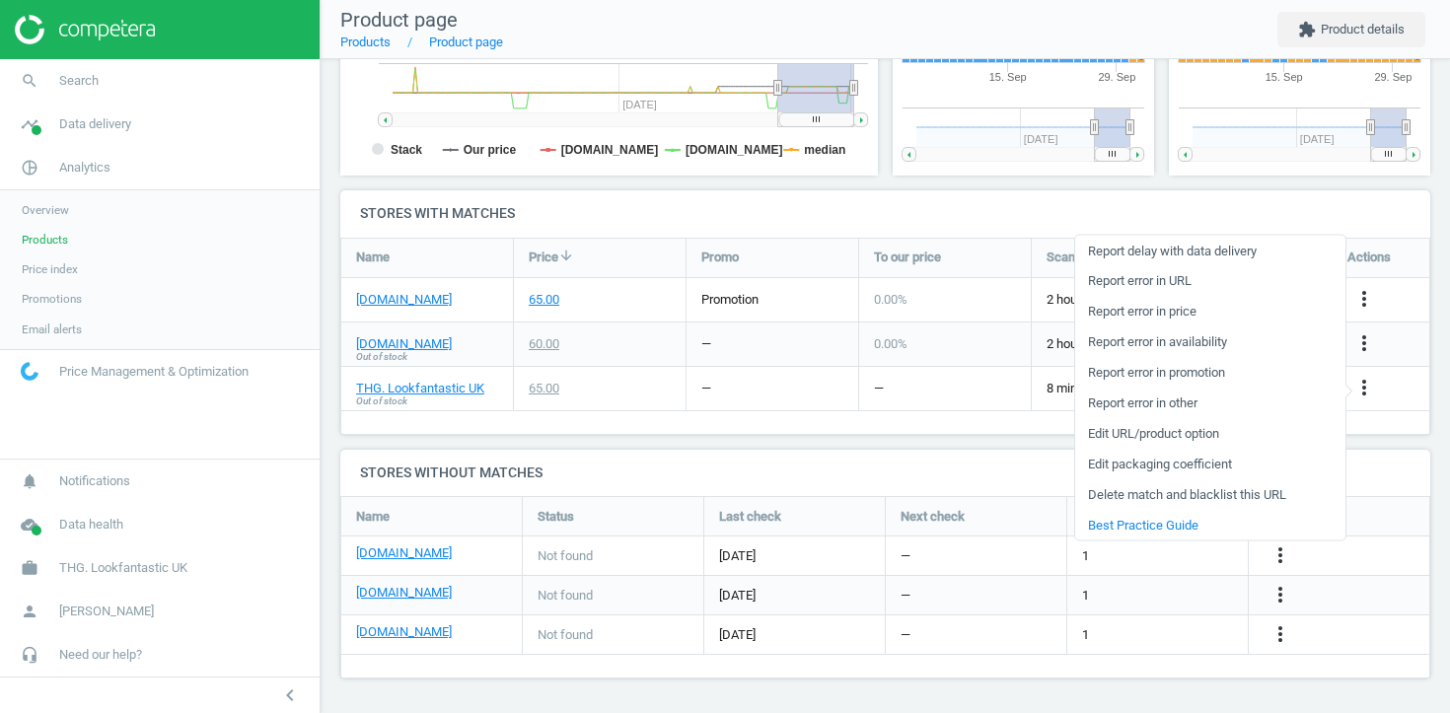
click at [1222, 434] on link "Edit URL/product option" at bounding box center [1210, 433] width 270 height 31
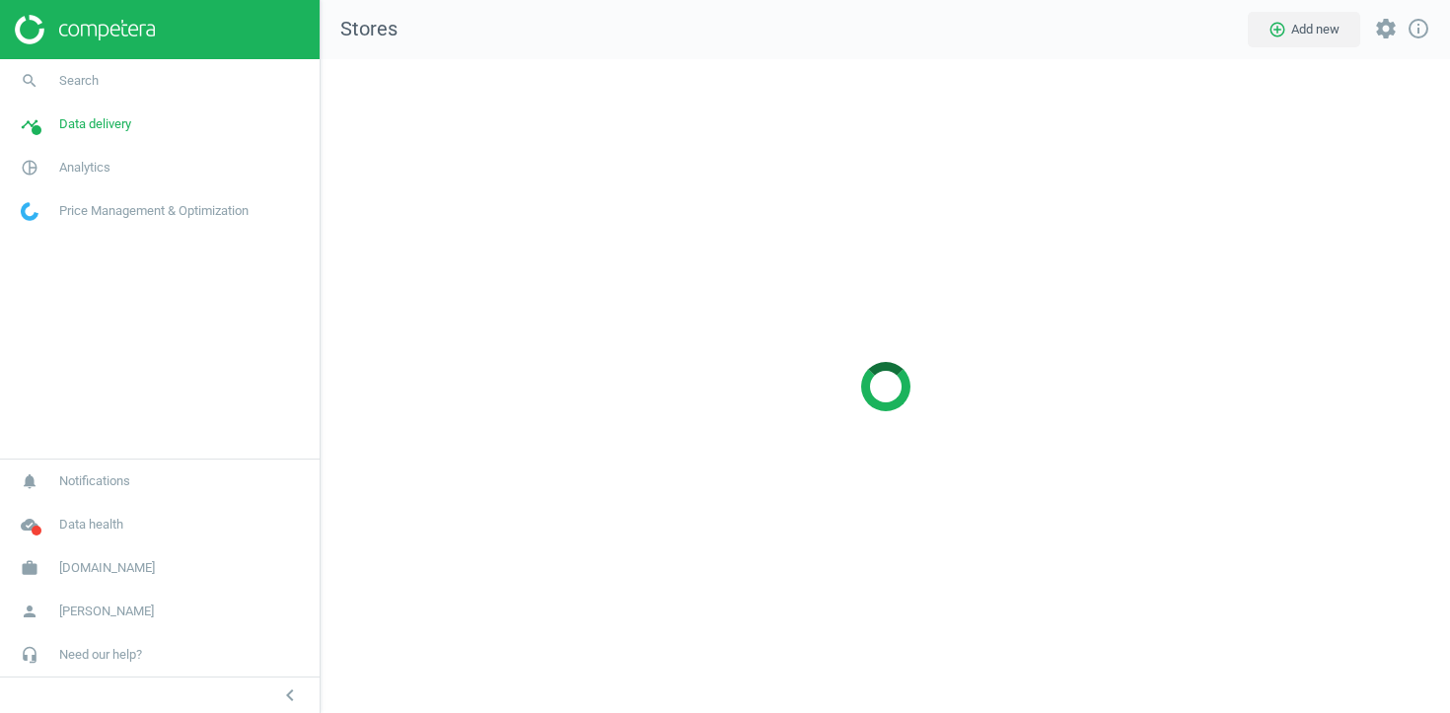
scroll to position [655, 1131]
